Goal: Task Accomplishment & Management: Manage account settings

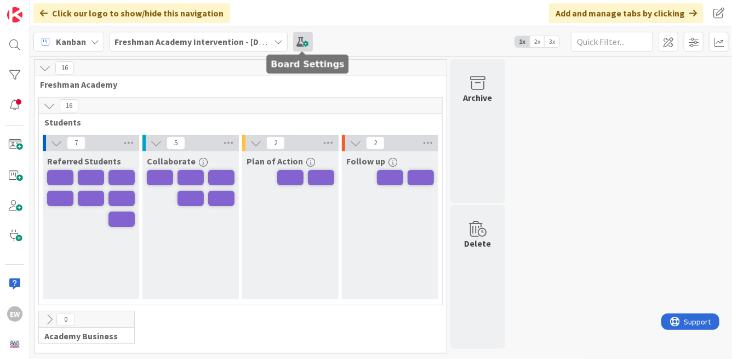
click at [305, 43] on span at bounding box center [303, 42] width 20 height 20
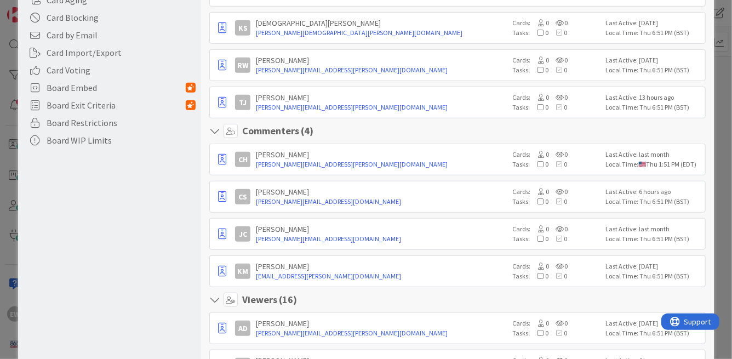
scroll to position [276, 0]
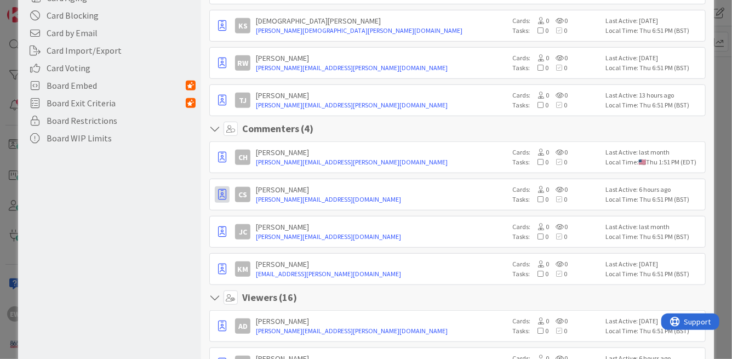
drag, startPoint x: 222, startPoint y: 198, endPoint x: 226, endPoint y: 294, distance: 95.9
click at [222, 194] on icon "button" at bounding box center [222, 194] width 8 height 11
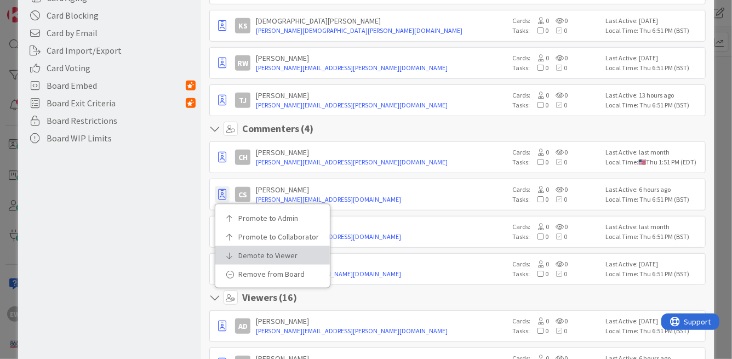
click at [243, 252] on p "Demote to Viewer" at bounding box center [276, 255] width 76 height 8
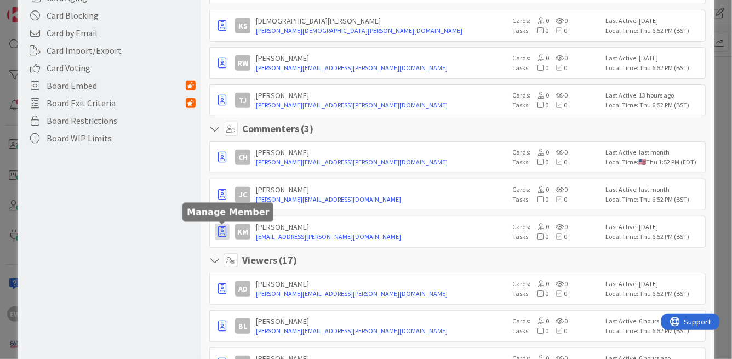
click at [223, 229] on icon "button" at bounding box center [222, 231] width 8 height 11
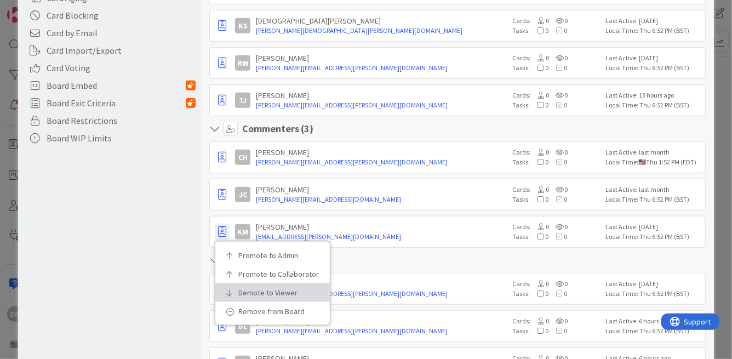
click at [239, 290] on p "Demote to Viewer" at bounding box center [276, 293] width 76 height 8
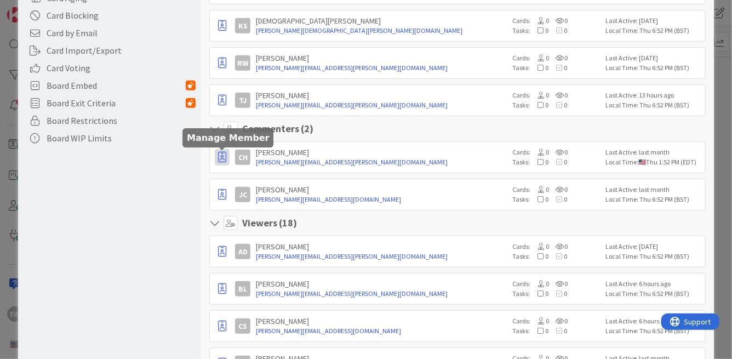
click at [222, 157] on icon "button" at bounding box center [222, 157] width 8 height 11
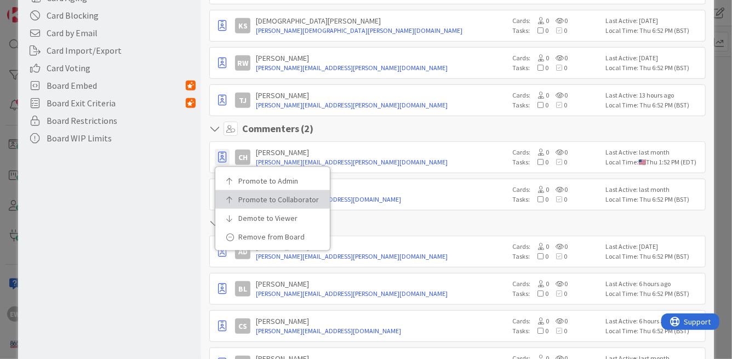
click at [237, 193] on link "Promote to Collaborator" at bounding box center [272, 199] width 114 height 19
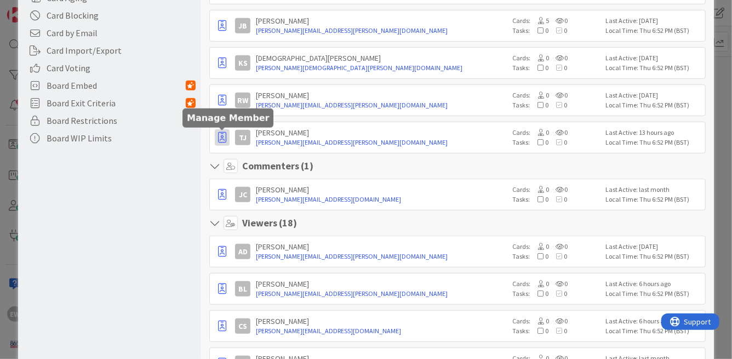
click at [226, 136] on icon "button" at bounding box center [222, 137] width 8 height 11
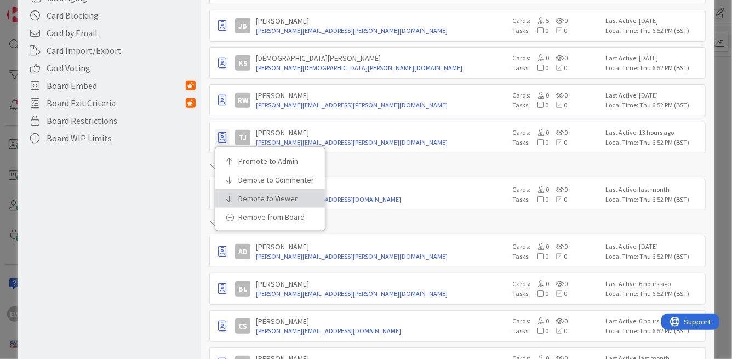
click at [238, 193] on link "Demote to Viewer" at bounding box center [270, 198] width 110 height 19
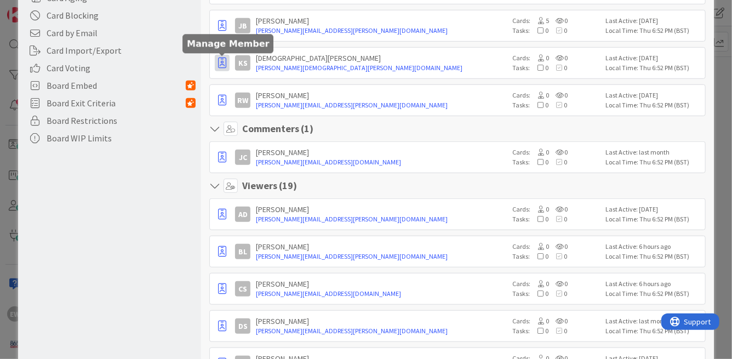
click at [221, 64] on icon "button" at bounding box center [222, 63] width 8 height 11
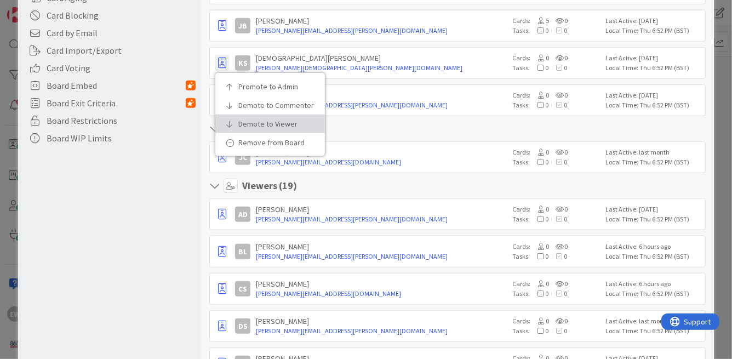
click at [238, 123] on link "Demote to Viewer" at bounding box center [270, 123] width 110 height 19
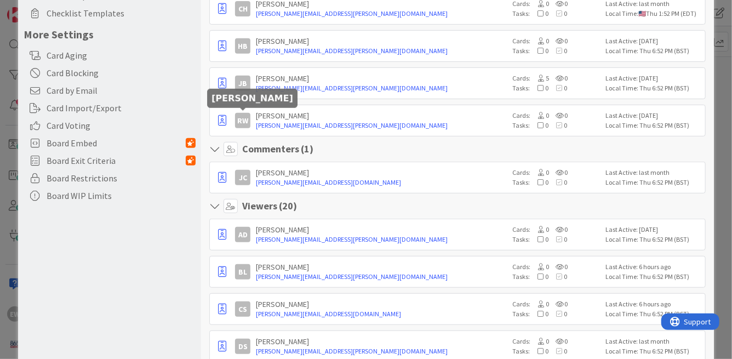
scroll to position [211, 0]
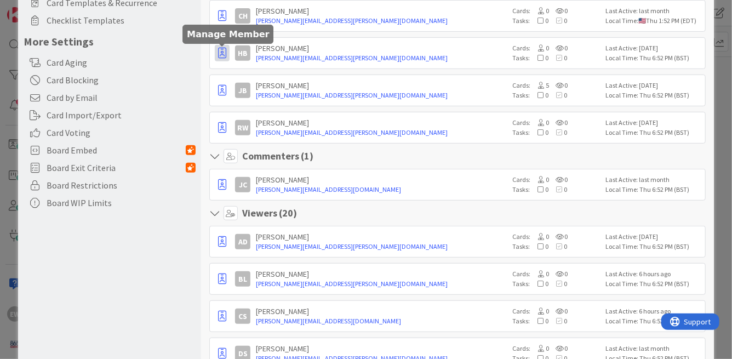
click at [222, 48] on icon "button" at bounding box center [222, 53] width 8 height 11
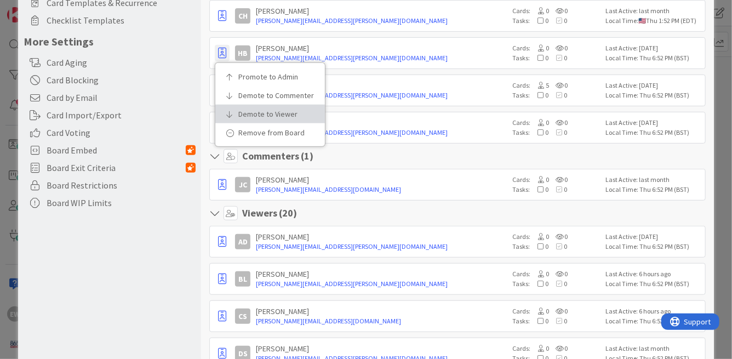
click at [246, 111] on p "Demote to Viewer" at bounding box center [273, 114] width 71 height 8
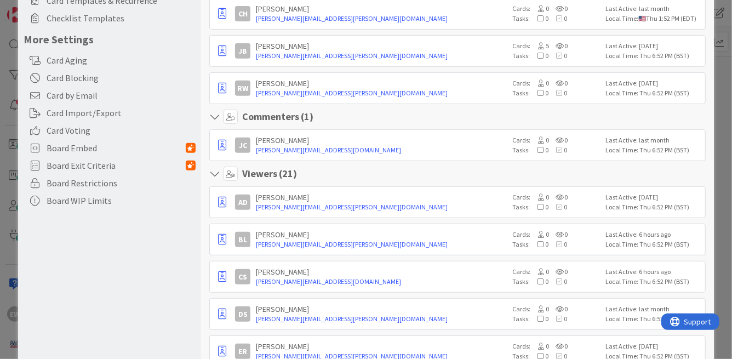
scroll to position [0, 0]
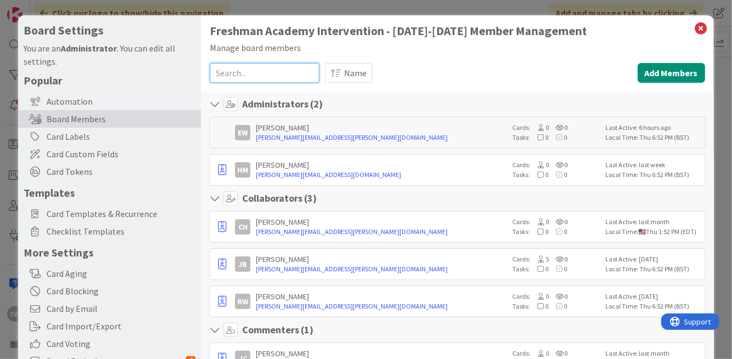
click at [285, 76] on input at bounding box center [265, 73] width 110 height 20
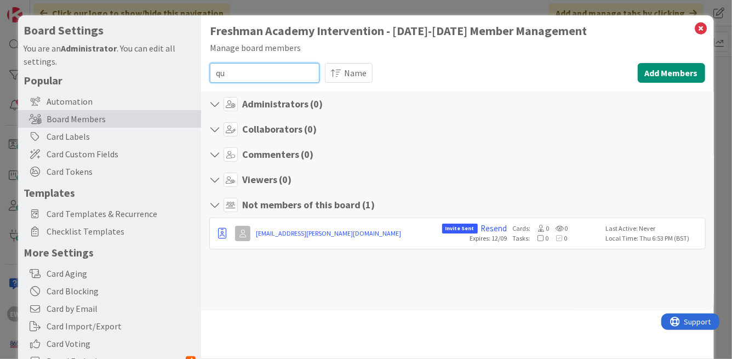
type input "q"
